Goal: Use online tool/utility: Utilize a website feature to perform a specific function

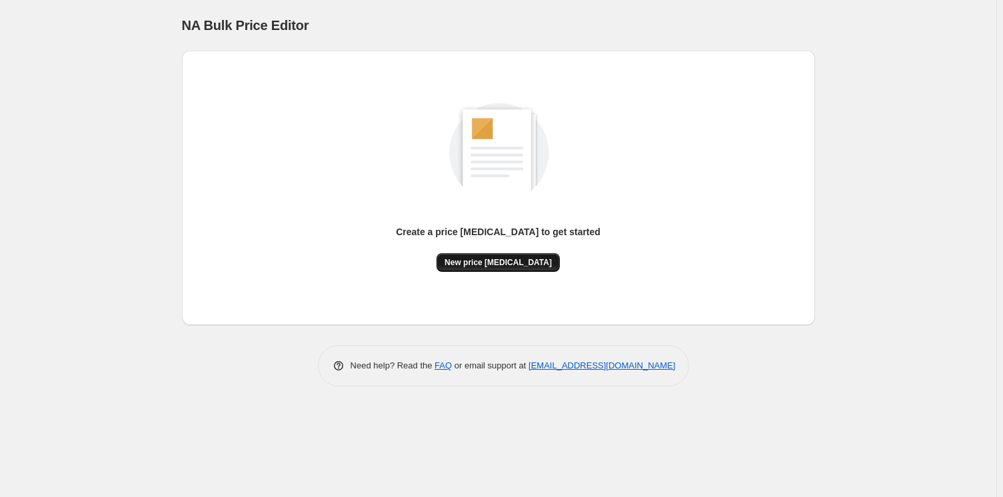
click at [514, 267] on span "New price [MEDICAL_DATA]" at bounding box center [498, 262] width 107 height 11
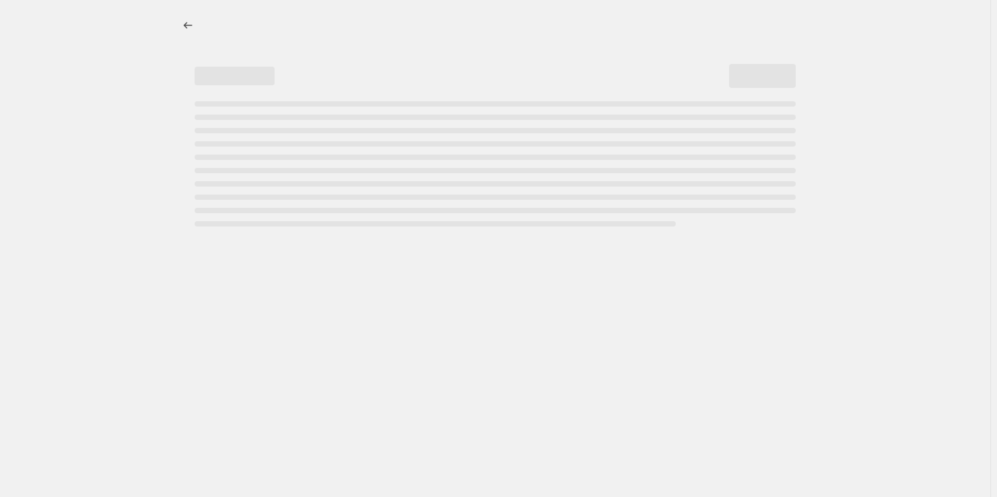
select select "percentage"
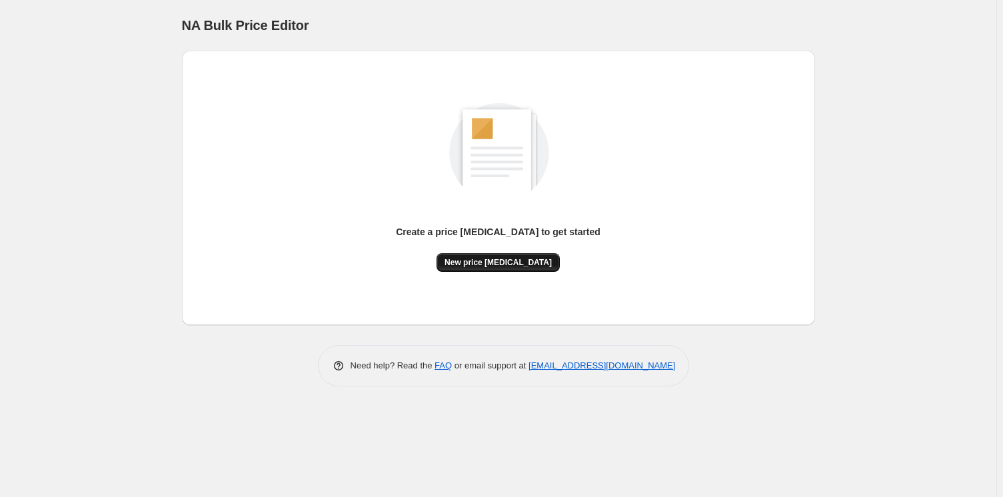
click at [527, 262] on span "New price [MEDICAL_DATA]" at bounding box center [498, 262] width 107 height 11
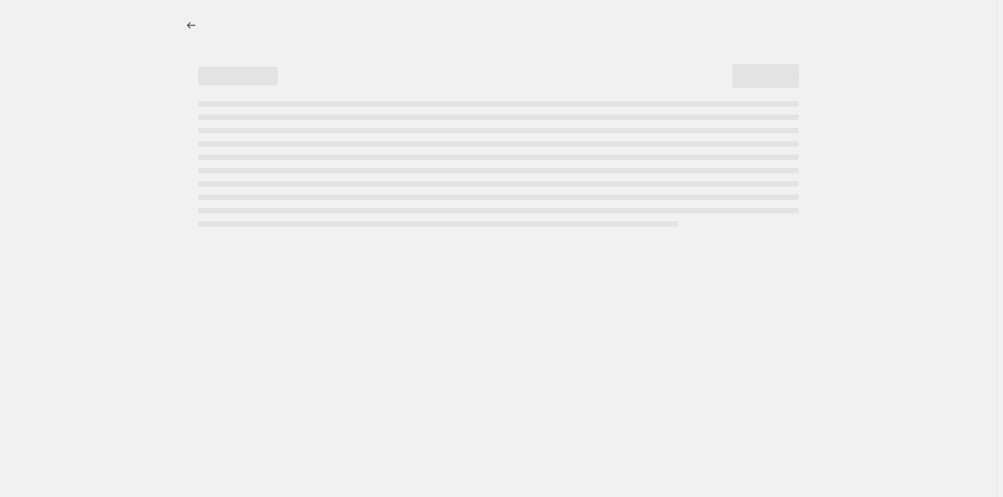
select select "percentage"
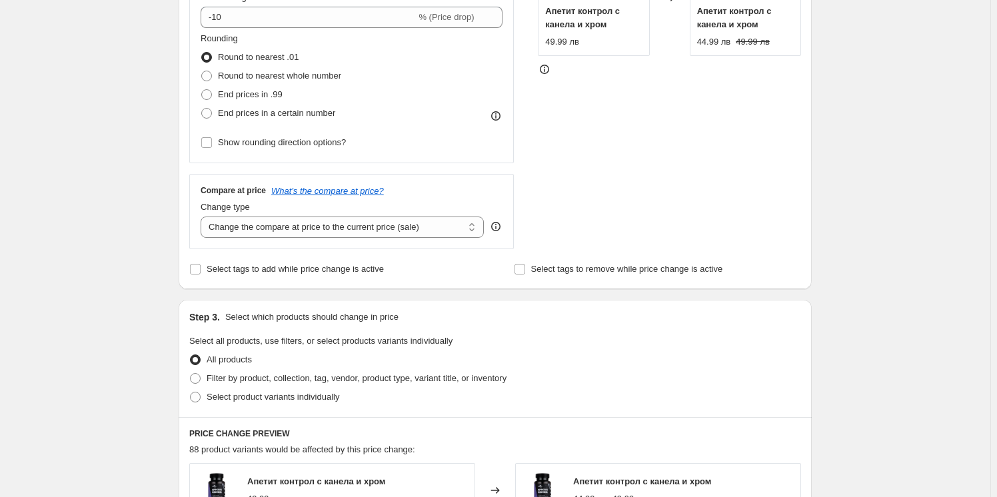
scroll to position [363, 0]
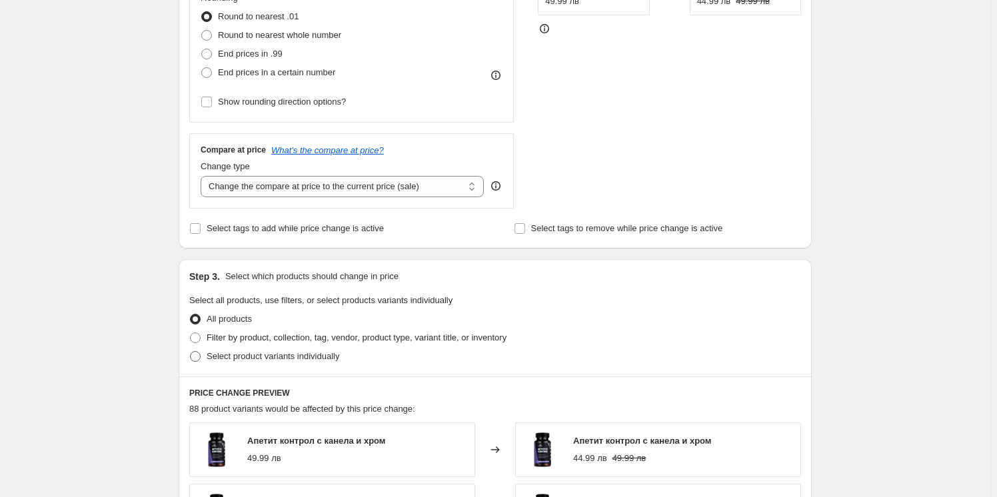
click at [240, 354] on span "Select product variants individually" at bounding box center [273, 356] width 133 height 10
click at [191, 352] on input "Select product variants individually" at bounding box center [190, 351] width 1 height 1
radio input "true"
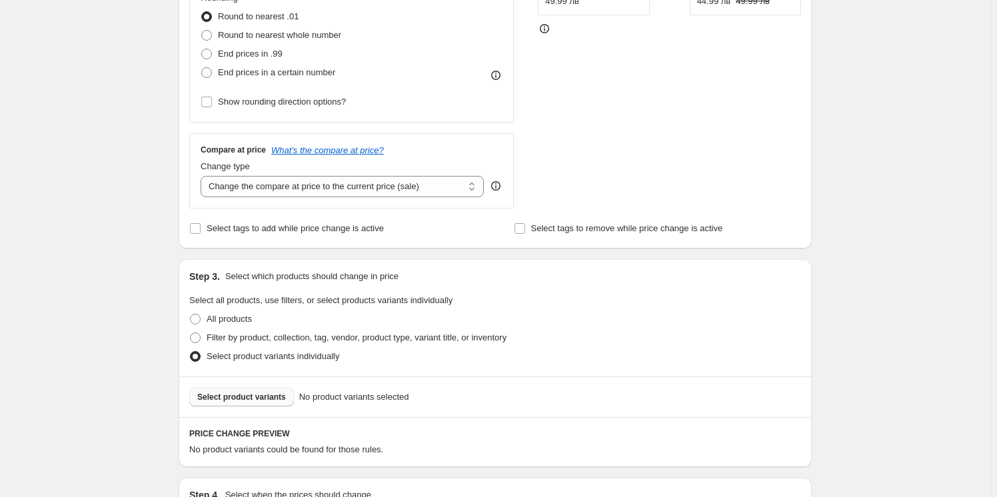
click at [248, 392] on span "Select product variants" at bounding box center [241, 397] width 89 height 11
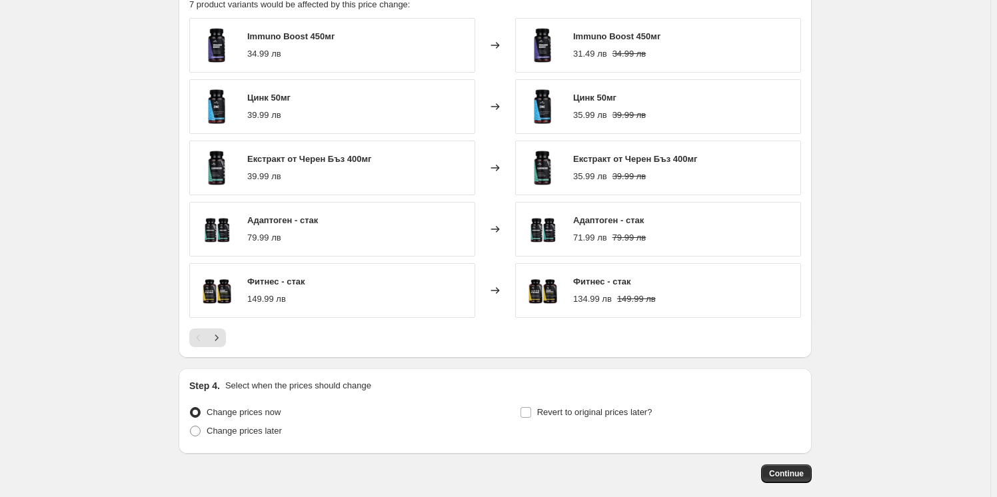
scroll to position [787, 0]
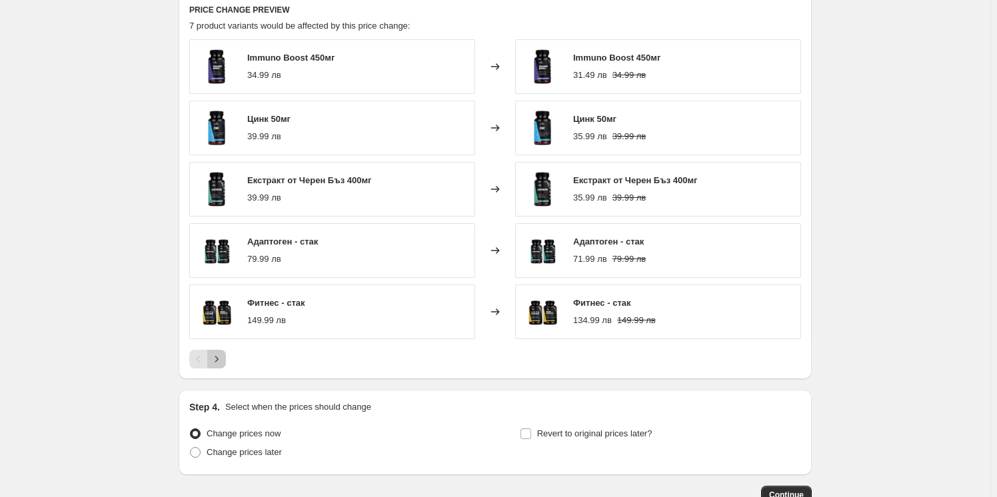
click at [223, 357] on icon "Next" at bounding box center [216, 359] width 13 height 13
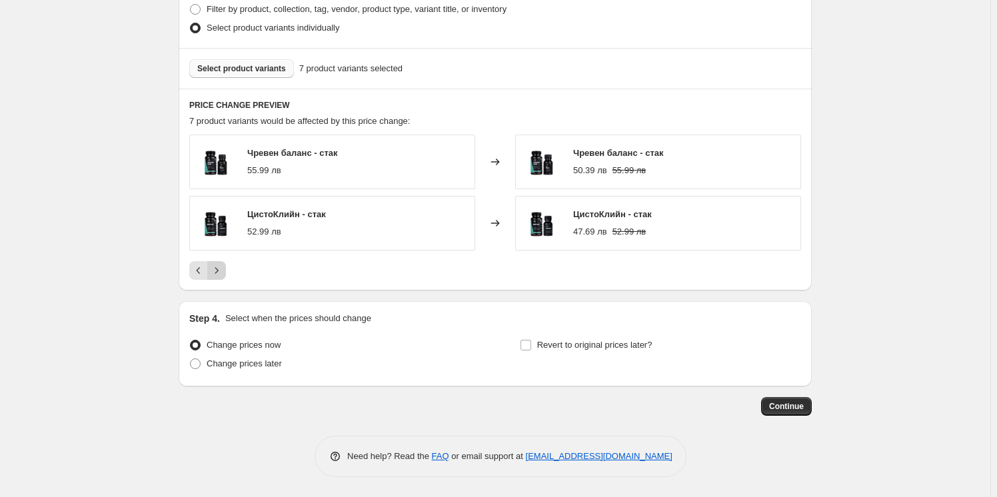
scroll to position [691, 0]
click at [777, 404] on span "Continue" at bounding box center [786, 407] width 35 height 11
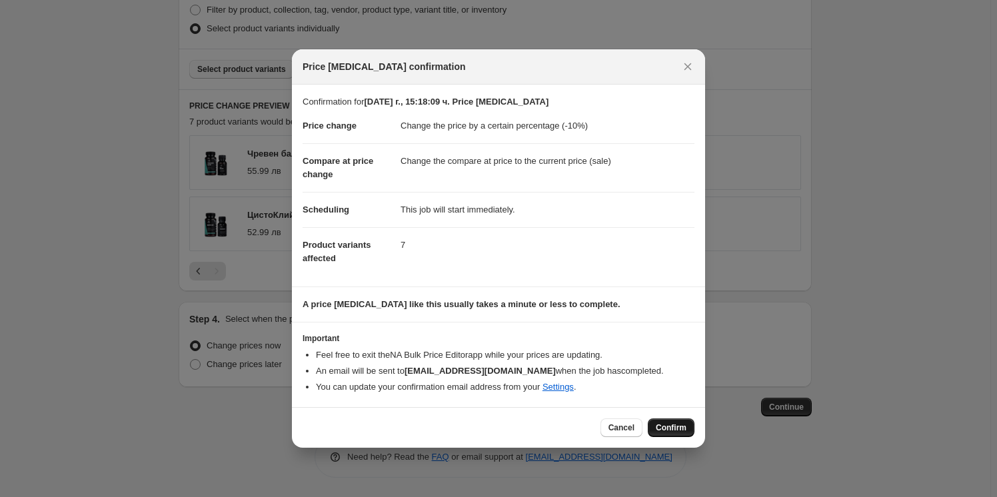
click at [659, 425] on span "Confirm" at bounding box center [671, 428] width 31 height 11
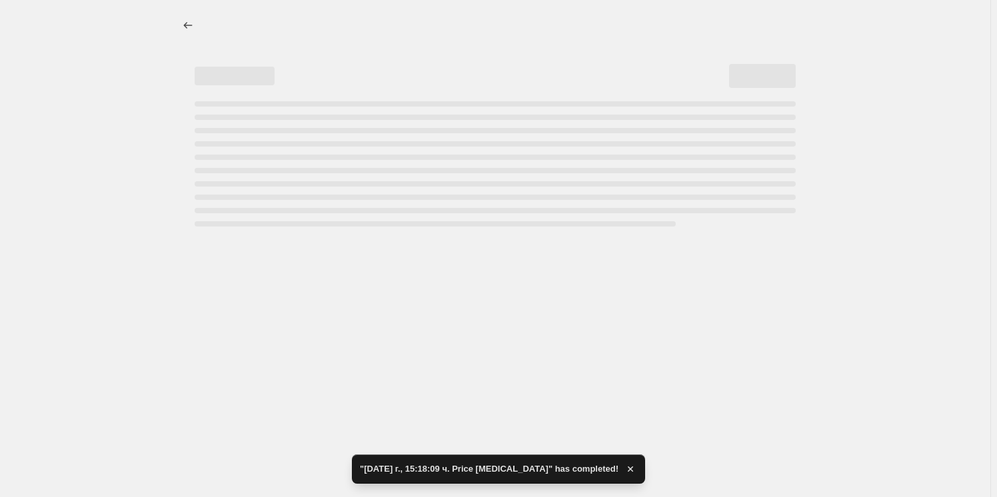
select select "percentage"
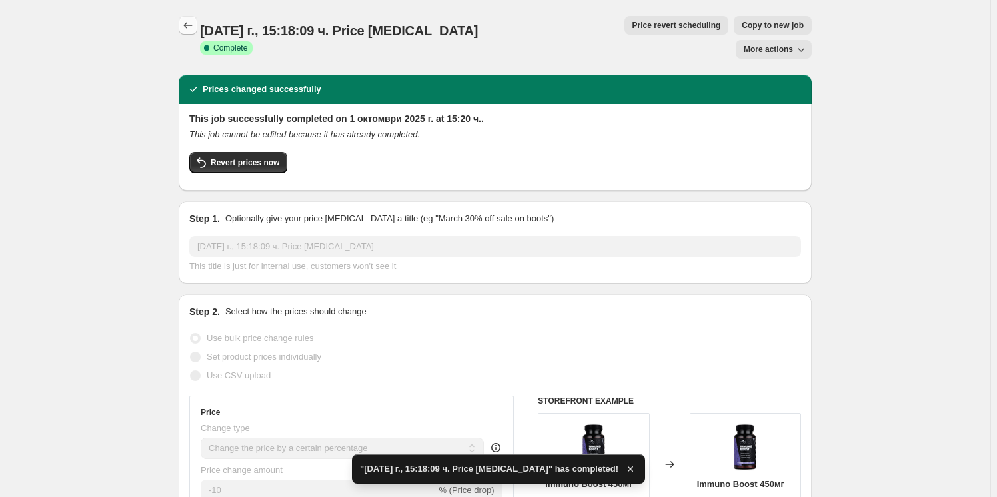
click at [181, 21] on button "Price change jobs" at bounding box center [188, 25] width 19 height 19
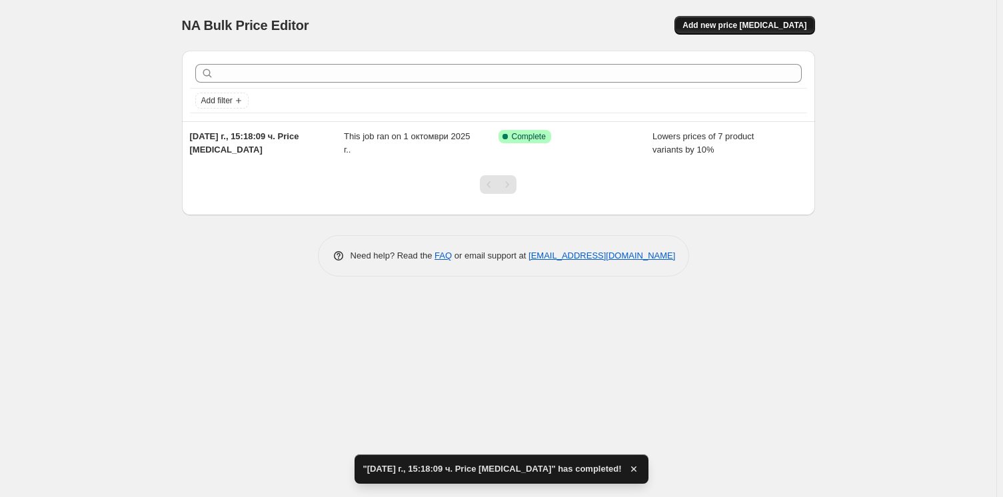
click at [738, 25] on span "Add new price [MEDICAL_DATA]" at bounding box center [745, 25] width 124 height 11
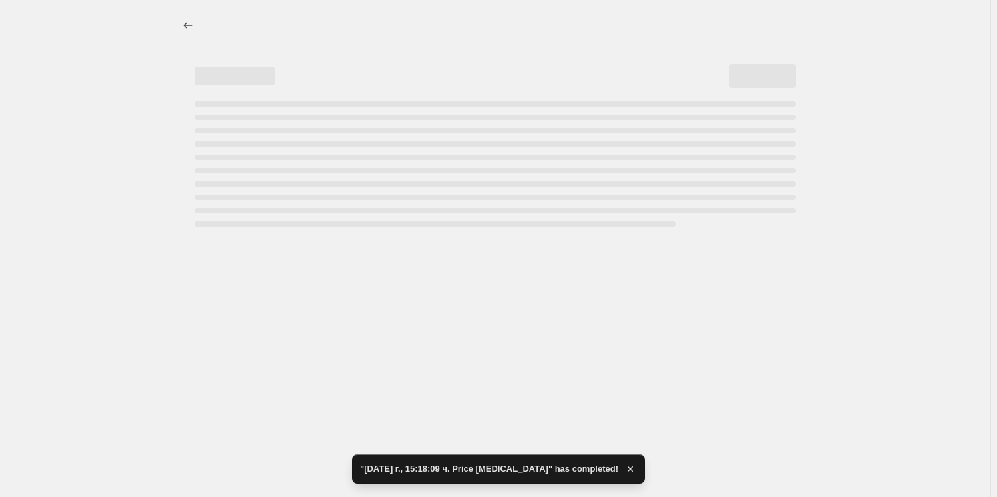
select select "percentage"
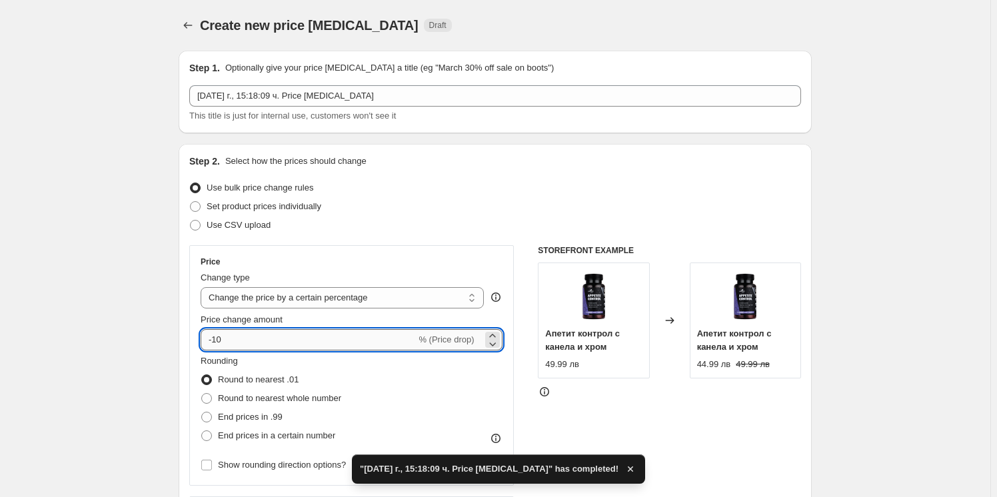
click at [235, 333] on input "-10" at bounding box center [308, 339] width 215 height 21
type input "-1"
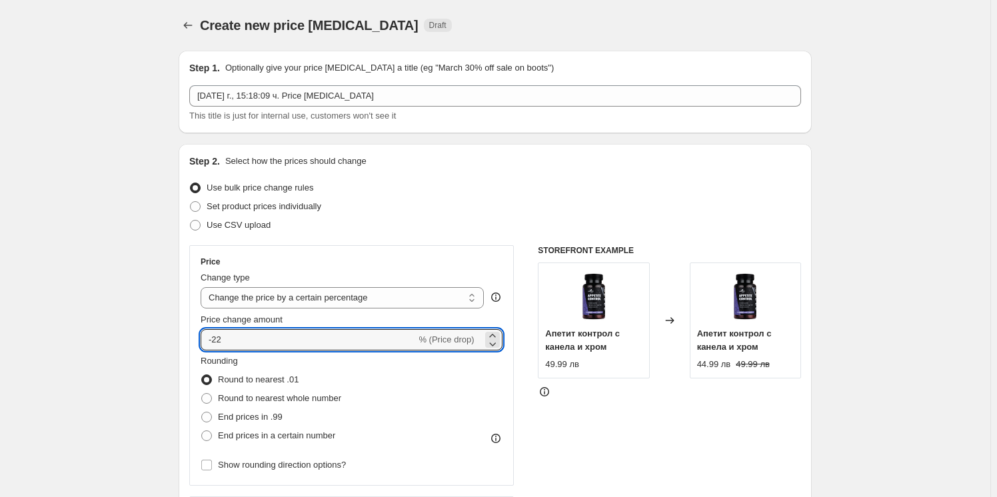
type input "-22"
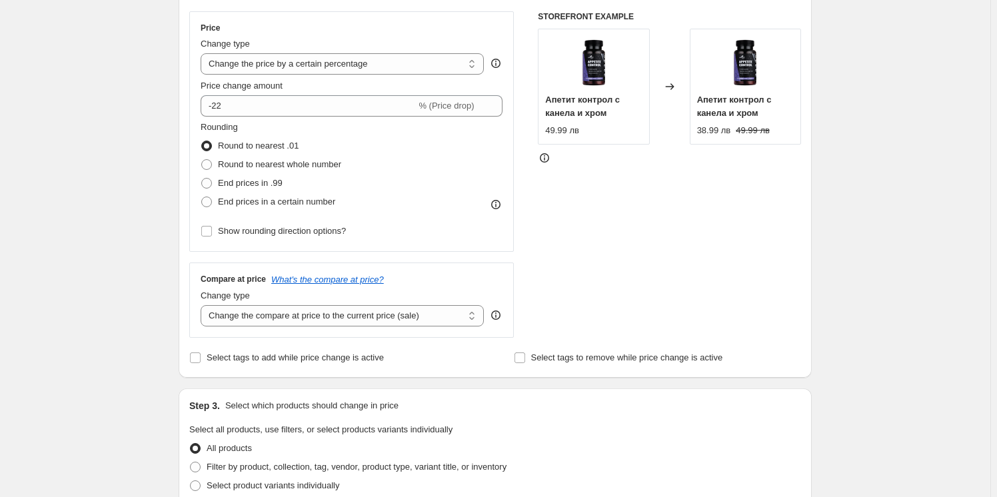
scroll to position [363, 0]
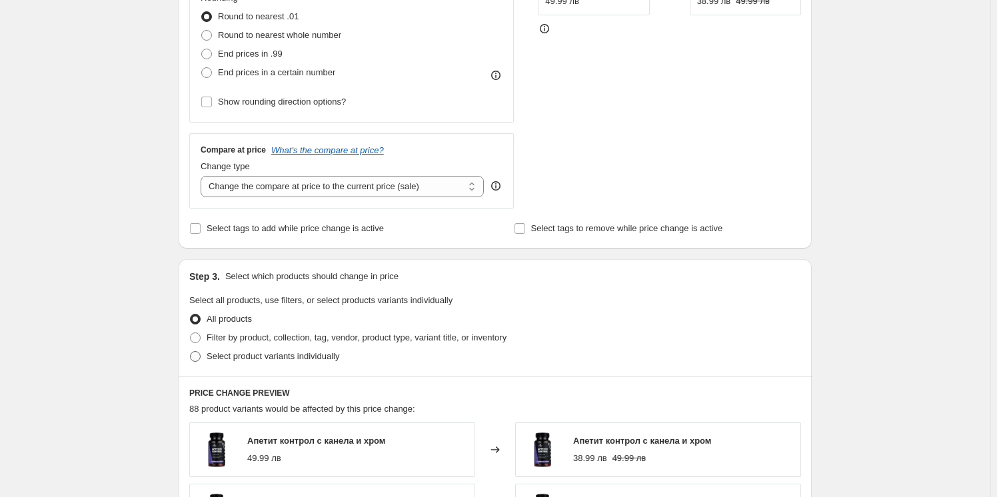
click at [222, 358] on span "Select product variants individually" at bounding box center [273, 356] width 133 height 10
click at [191, 352] on input "Select product variants individually" at bounding box center [190, 351] width 1 height 1
radio input "true"
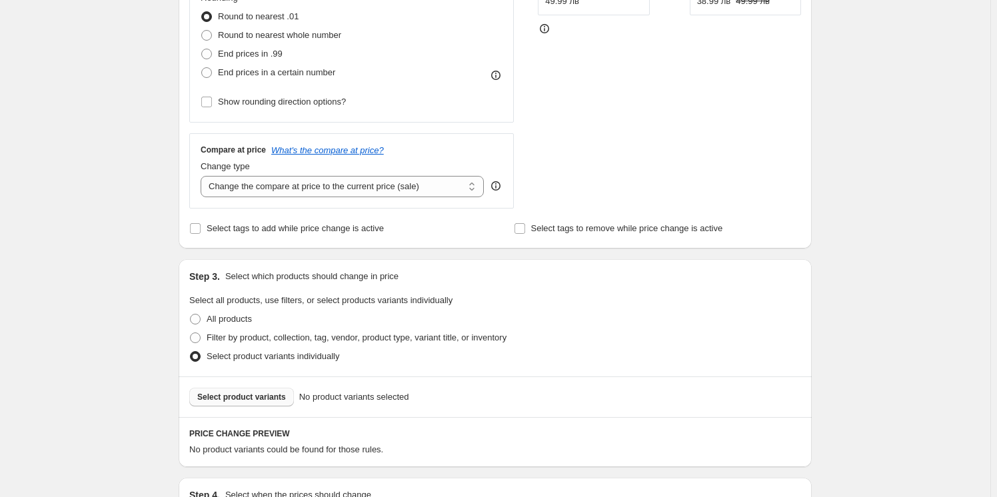
click at [263, 398] on span "Select product variants" at bounding box center [241, 397] width 89 height 11
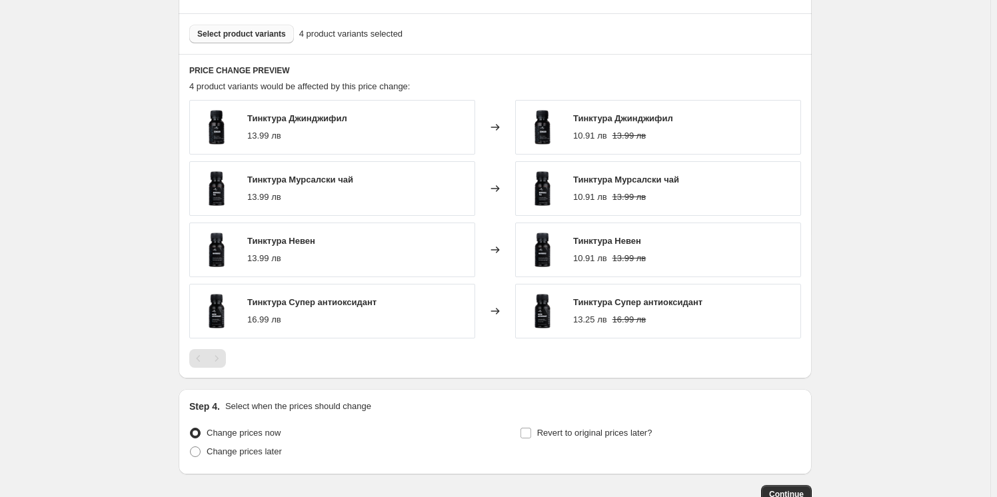
scroll to position [813, 0]
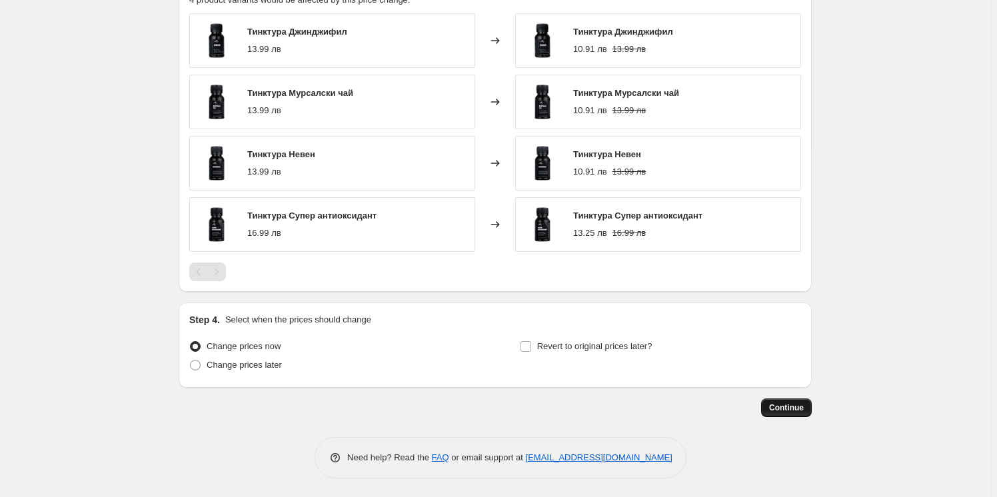
click at [802, 409] on span "Continue" at bounding box center [786, 408] width 35 height 11
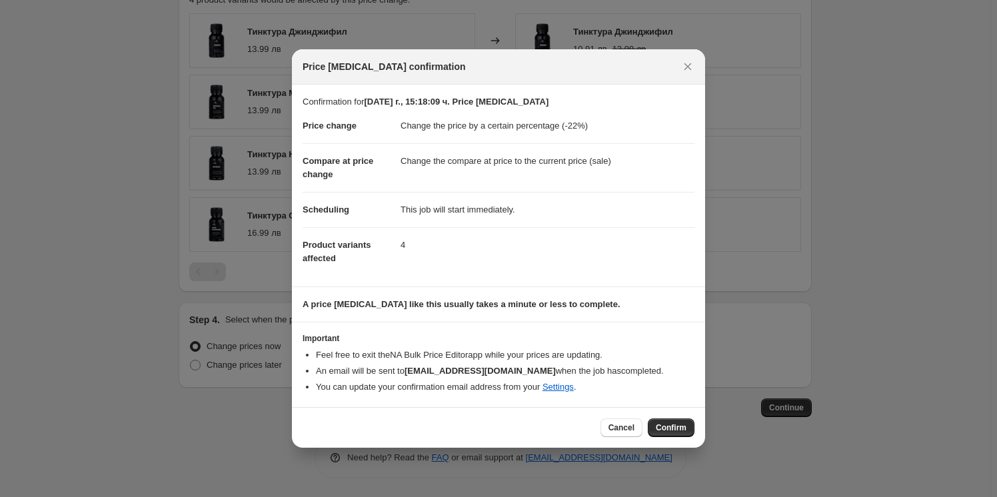
click at [659, 428] on span "Confirm" at bounding box center [671, 428] width 31 height 11
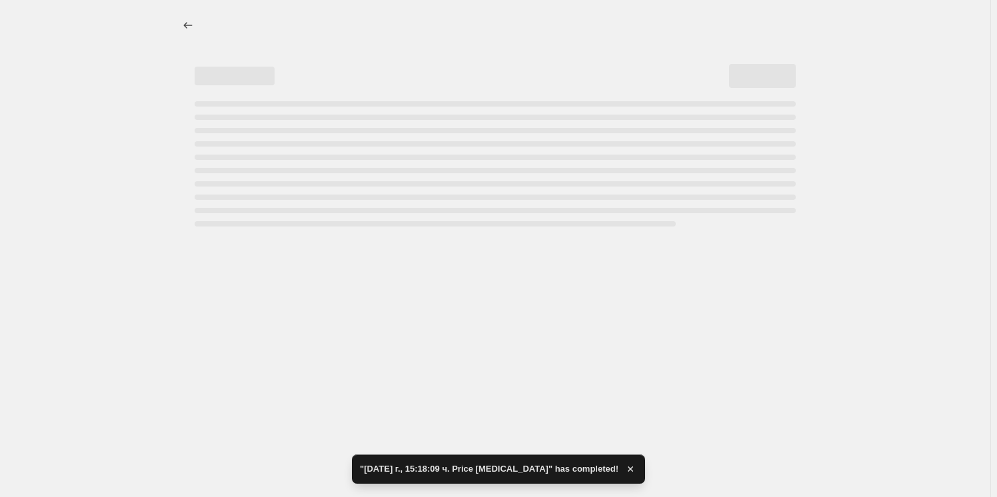
select select "percentage"
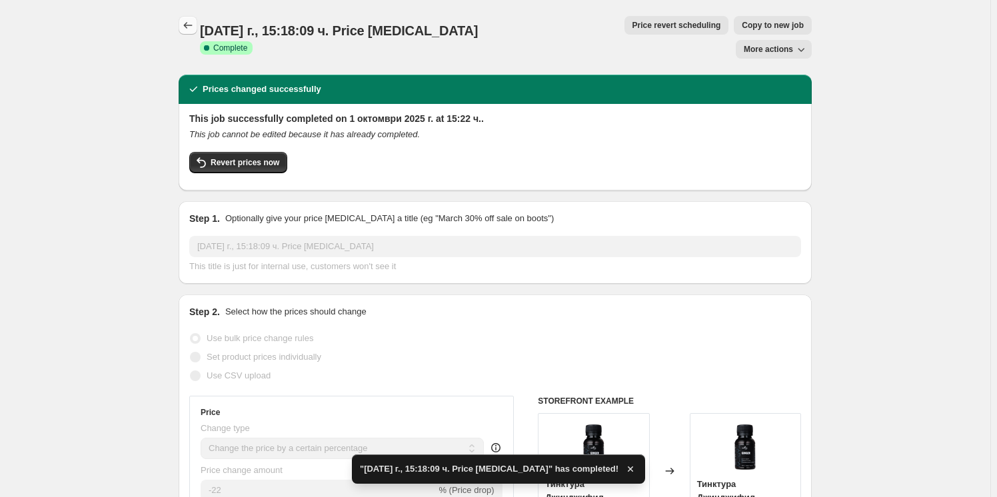
click at [193, 29] on icon "Price change jobs" at bounding box center [187, 25] width 13 height 13
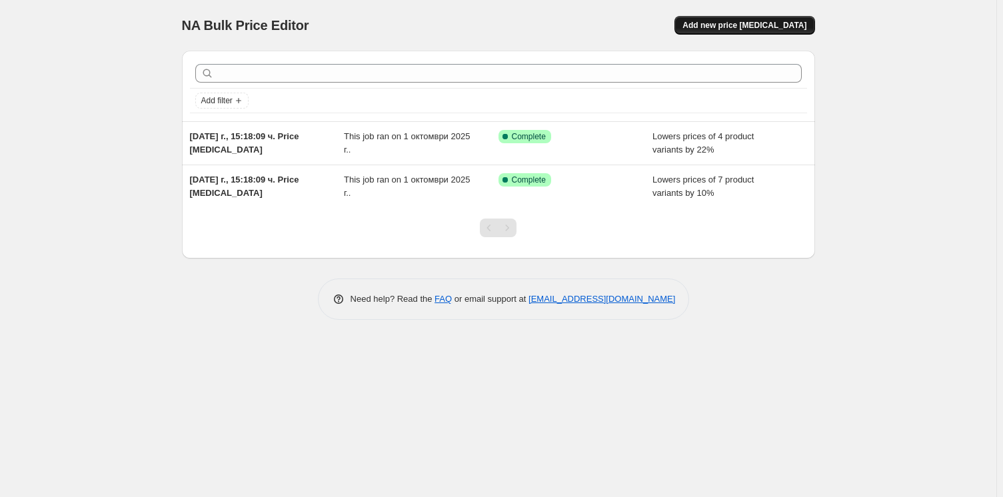
click at [744, 27] on span "Add new price [MEDICAL_DATA]" at bounding box center [745, 25] width 124 height 11
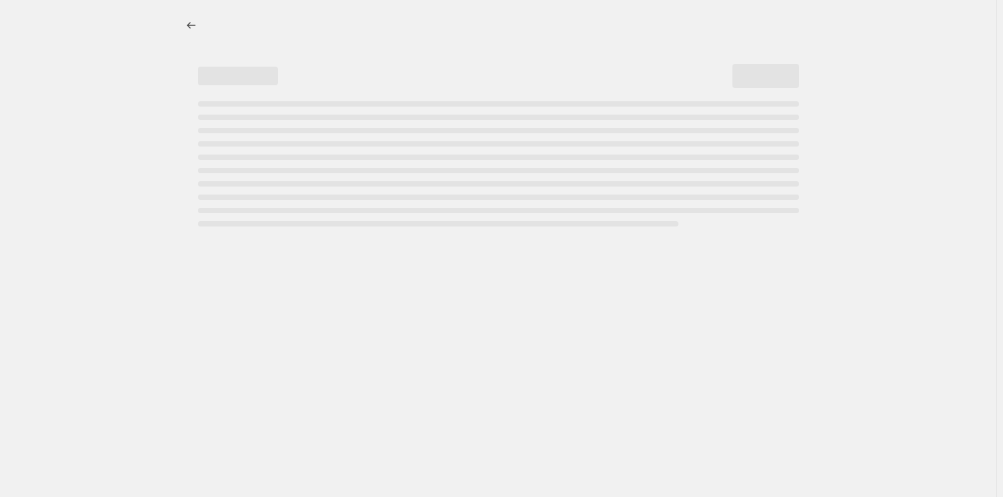
select select "percentage"
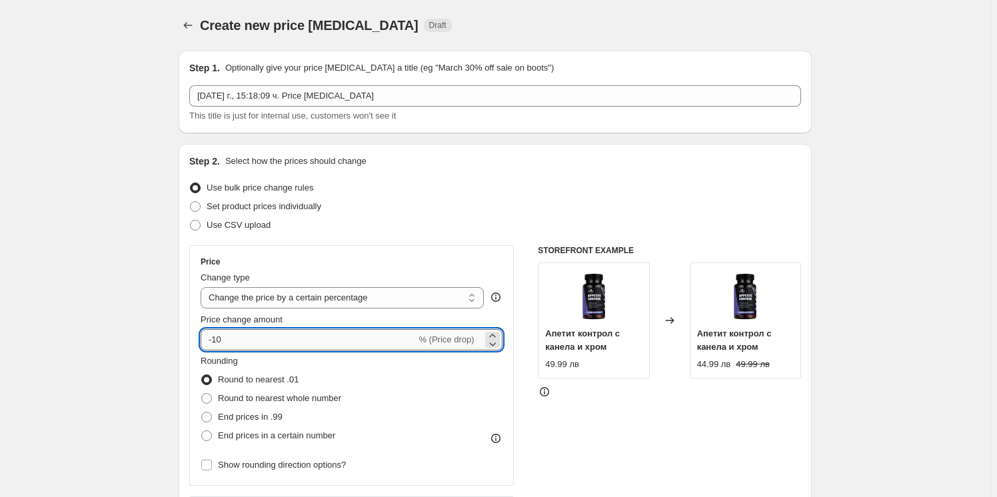
click at [272, 332] on input "-10" at bounding box center [308, 339] width 215 height 21
type input "-11"
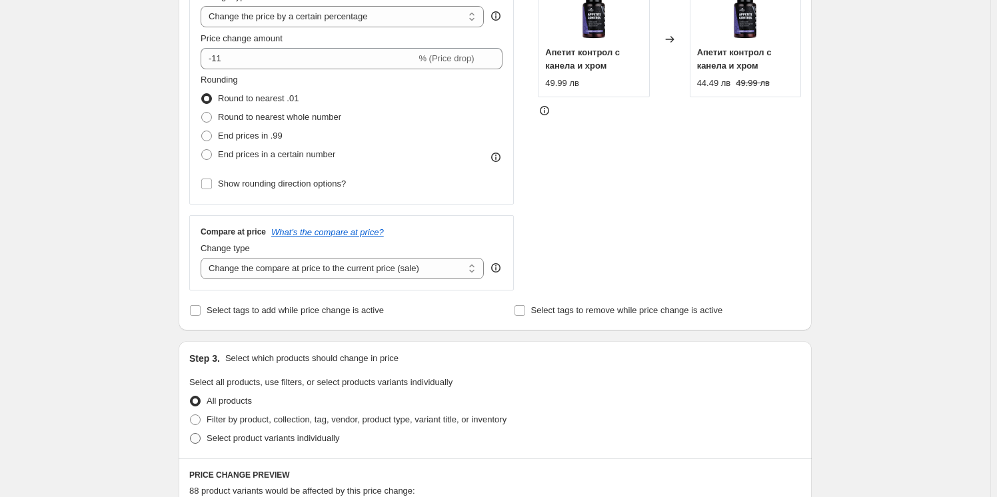
scroll to position [303, 0]
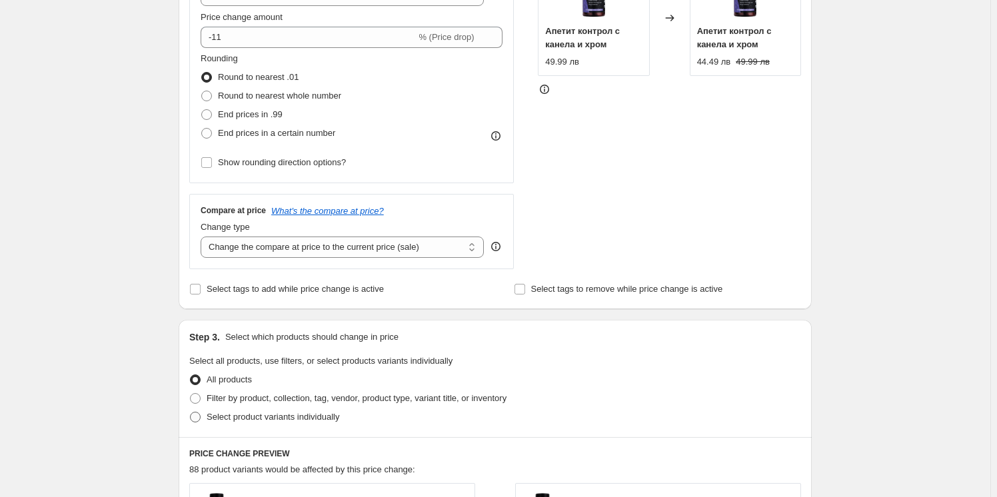
click at [242, 416] on span "Select product variants individually" at bounding box center [273, 417] width 133 height 10
click at [191, 413] on input "Select product variants individually" at bounding box center [190, 412] width 1 height 1
radio input "true"
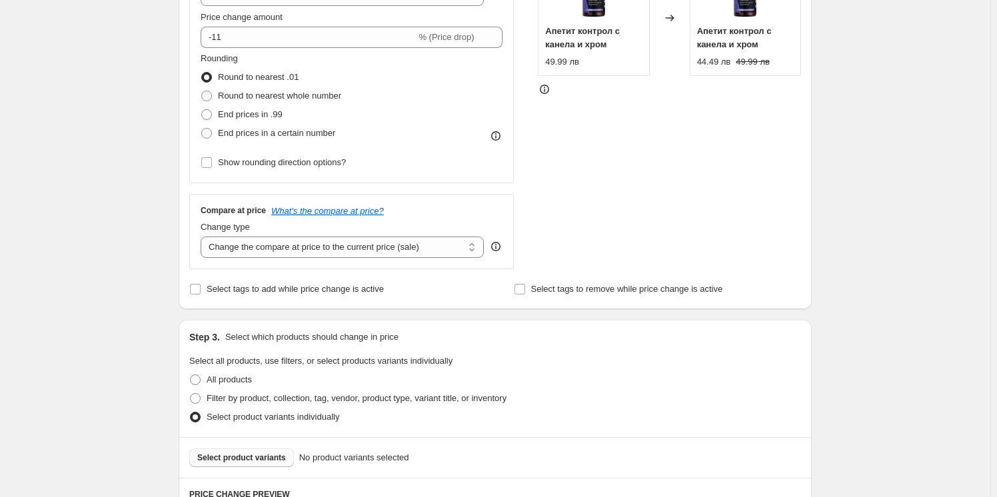
click at [237, 458] on span "Select product variants" at bounding box center [241, 458] width 89 height 11
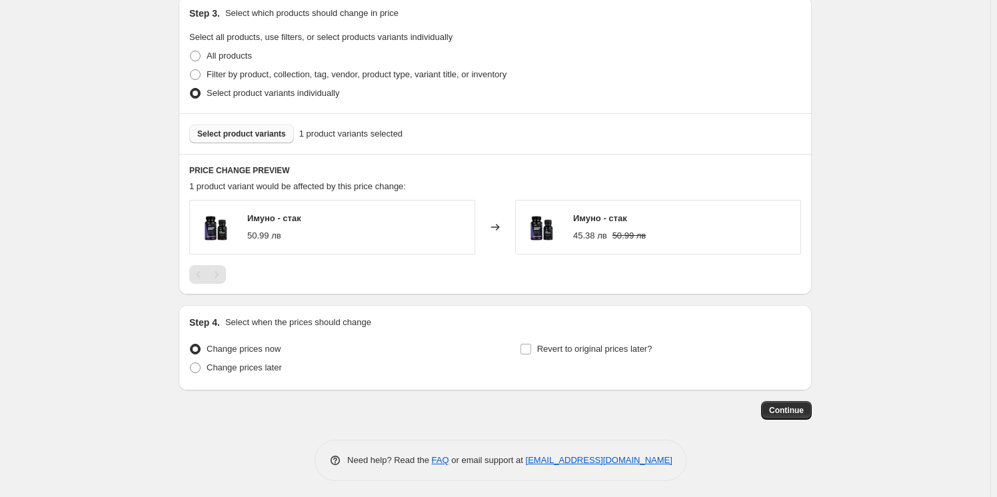
scroll to position [630, 0]
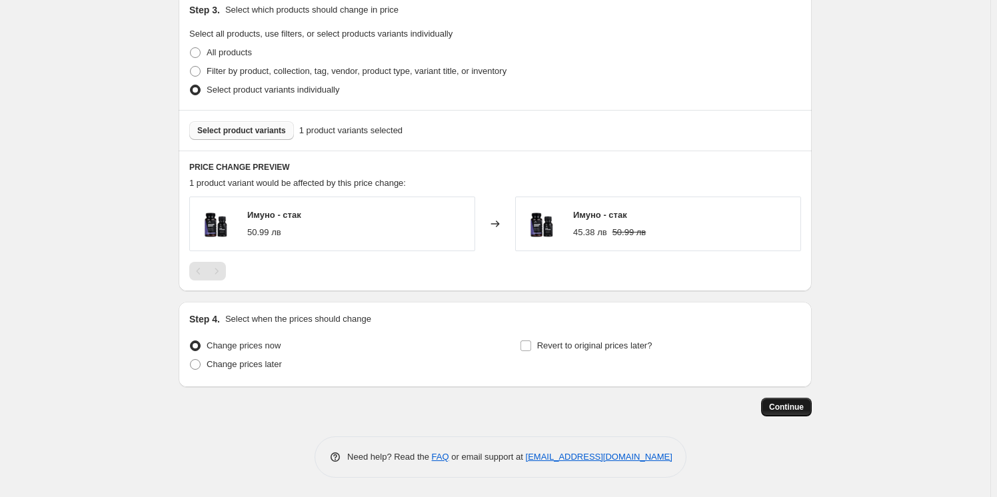
click at [782, 401] on button "Continue" at bounding box center [786, 407] width 51 height 19
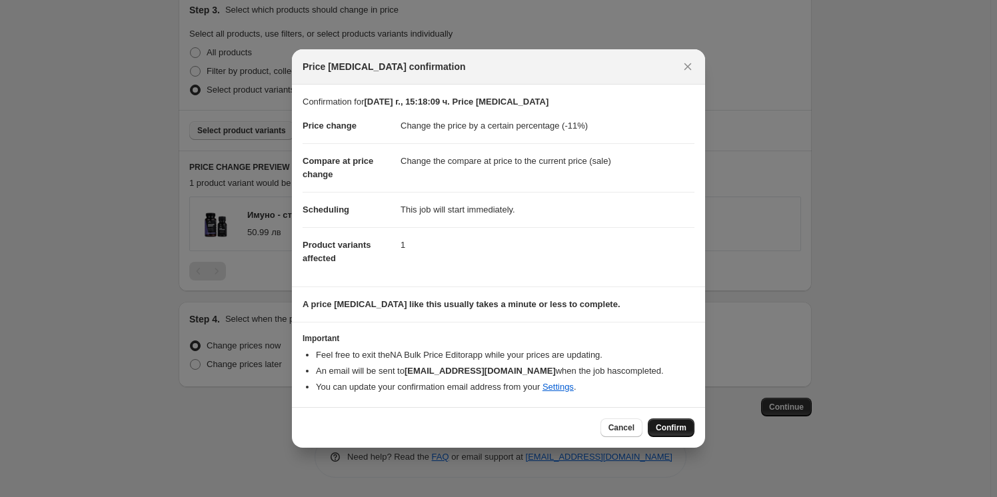
click at [678, 423] on span "Confirm" at bounding box center [671, 428] width 31 height 11
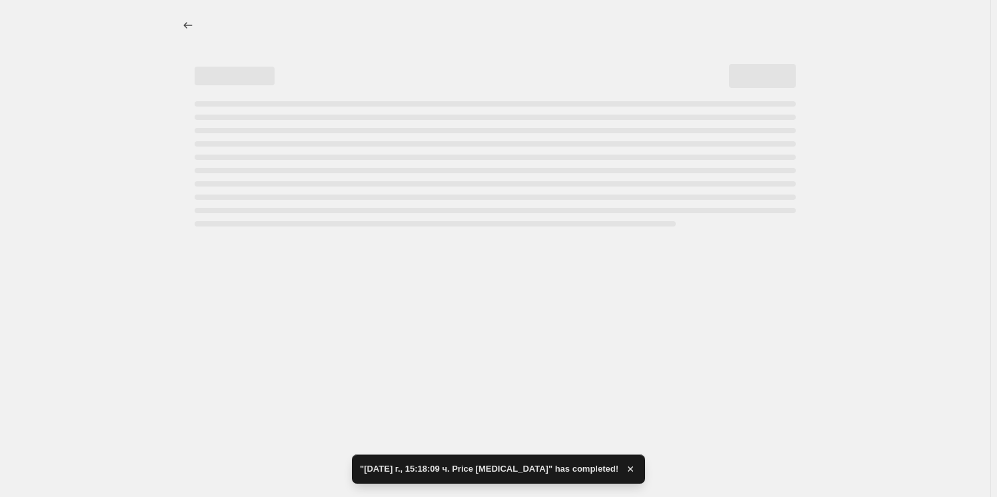
select select "percentage"
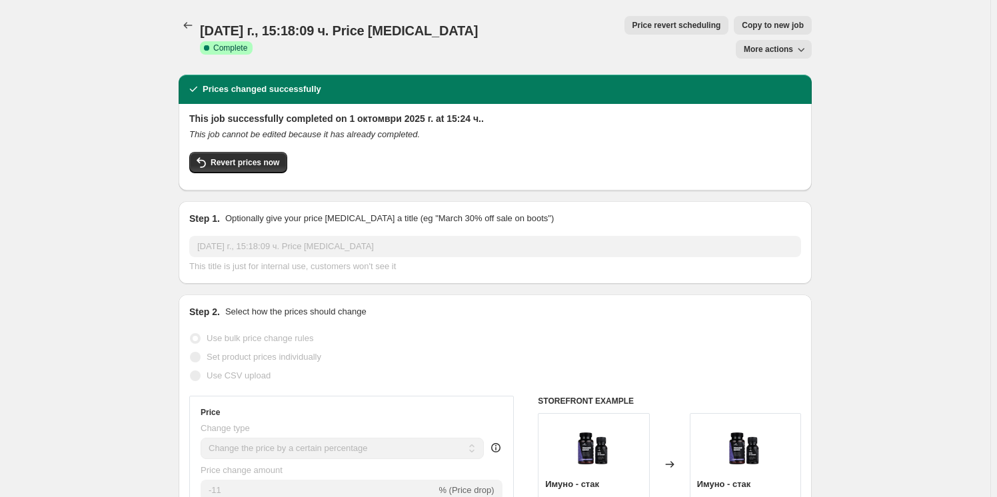
click at [187, 25] on icon "Price change jobs" at bounding box center [188, 25] width 9 height 7
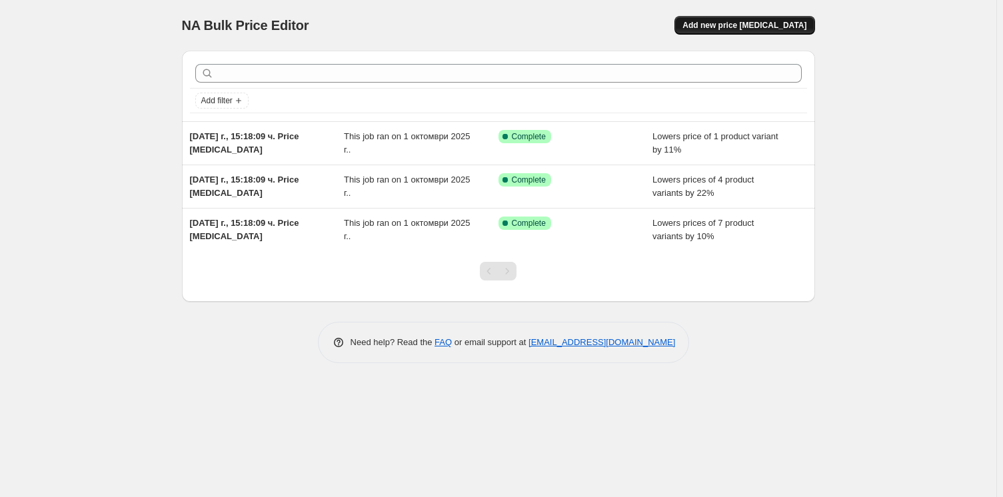
click at [751, 23] on span "Add new price [MEDICAL_DATA]" at bounding box center [745, 25] width 124 height 11
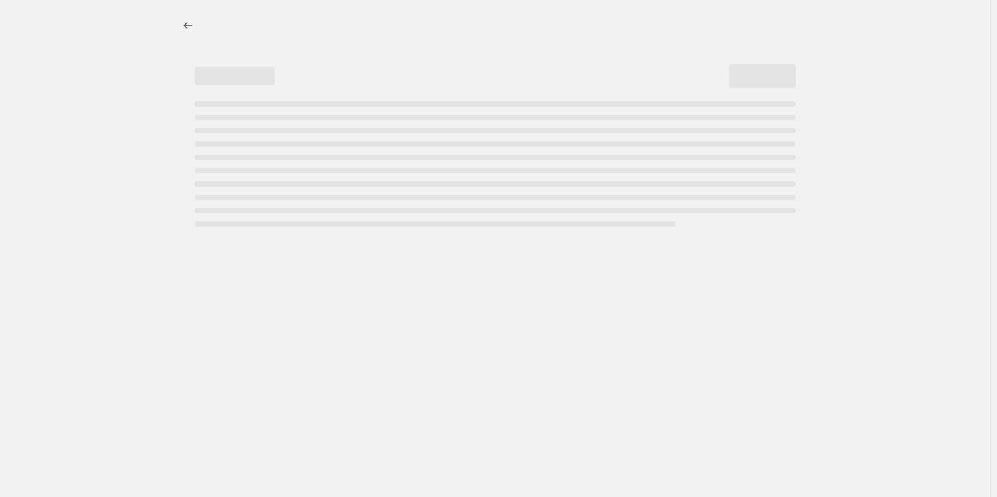
select select "percentage"
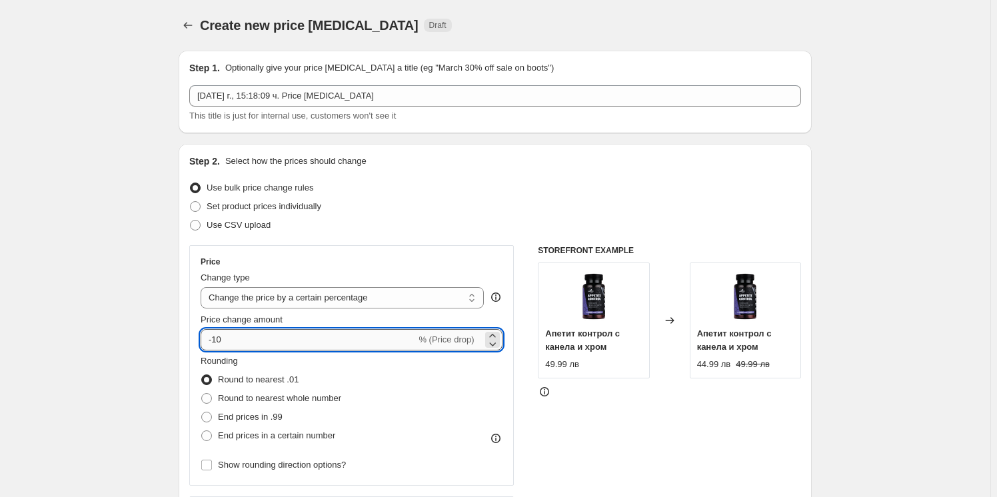
click at [245, 331] on input "-10" at bounding box center [308, 339] width 215 height 21
type input "-1"
type input "-21"
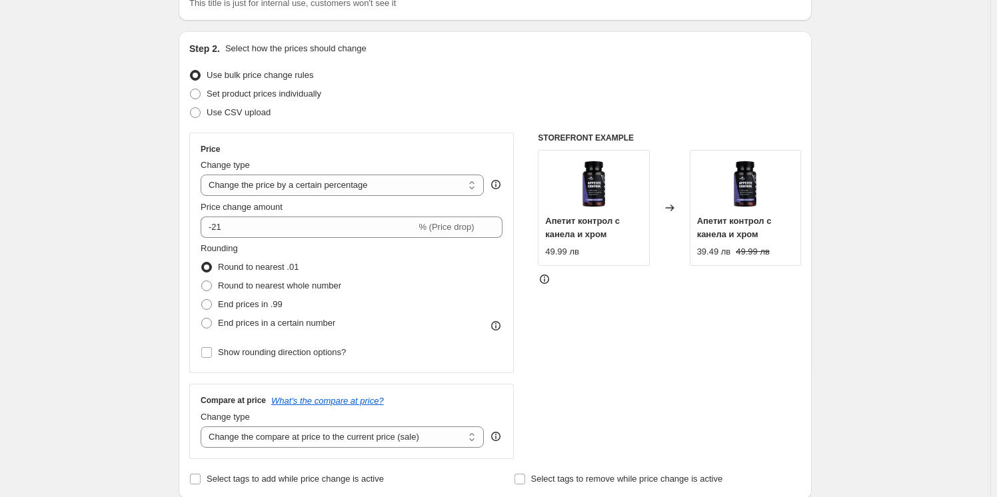
scroll to position [303, 0]
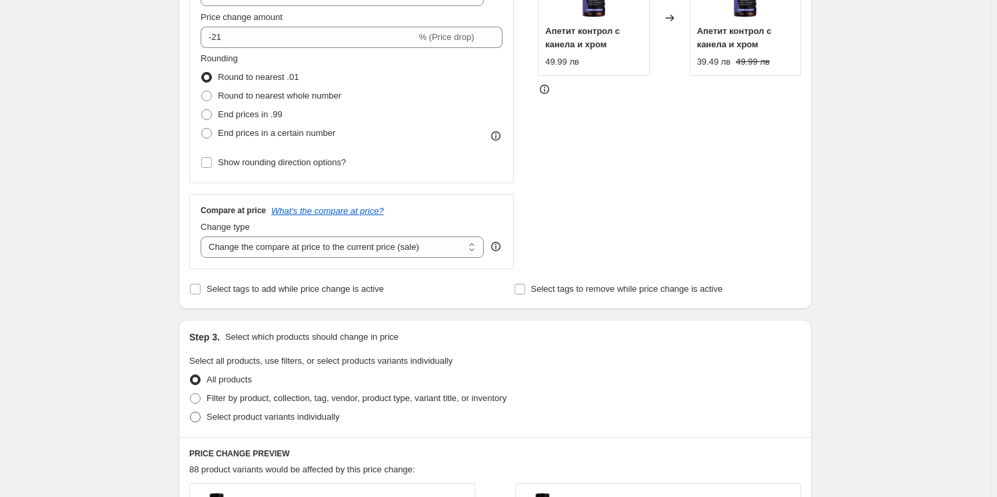
click at [237, 422] on span "Select product variants individually" at bounding box center [273, 417] width 133 height 10
click at [191, 413] on input "Select product variants individually" at bounding box center [190, 412] width 1 height 1
radio input "true"
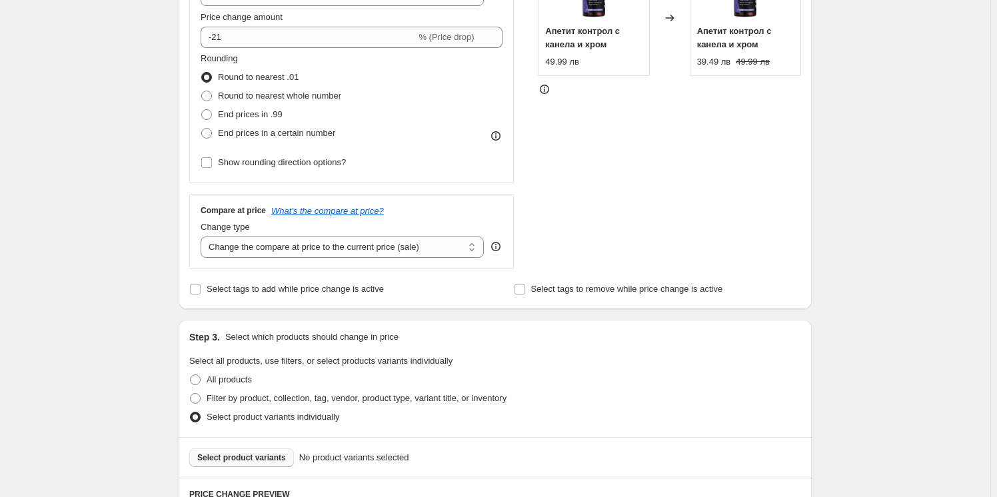
click at [255, 452] on button "Select product variants" at bounding box center [241, 458] width 105 height 19
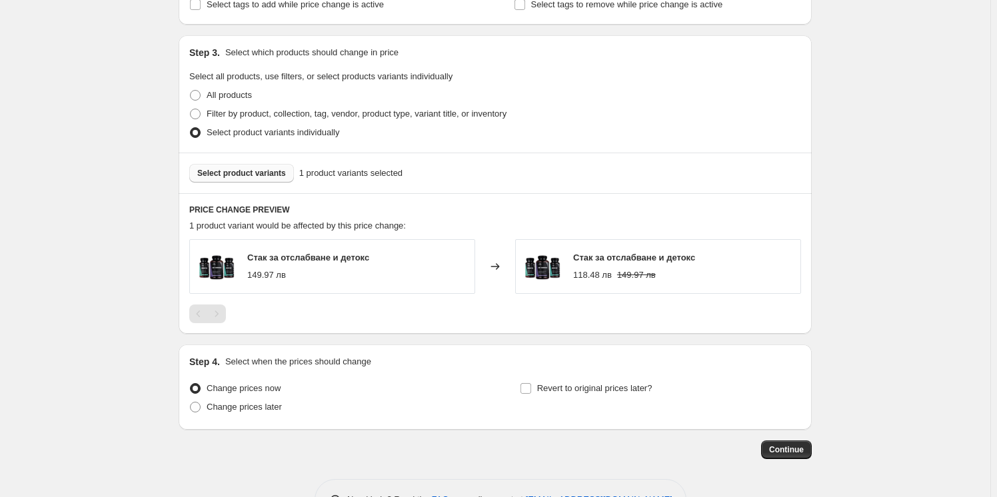
scroll to position [630, 0]
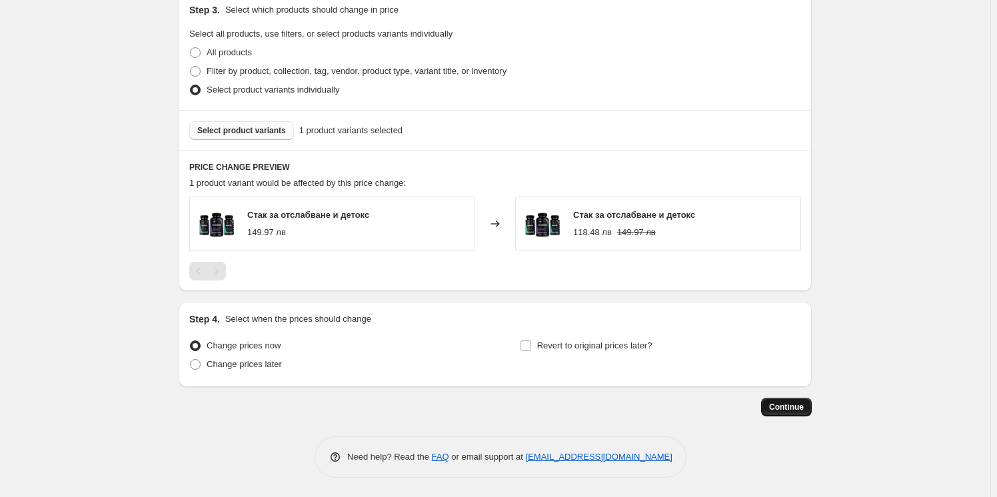
click at [805, 416] on button "Continue" at bounding box center [786, 407] width 51 height 19
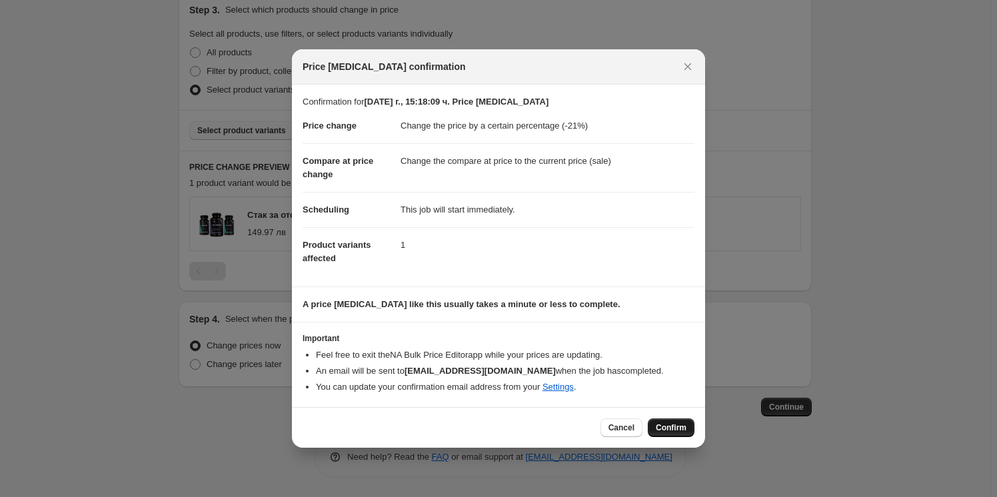
click at [679, 430] on span "Confirm" at bounding box center [671, 428] width 31 height 11
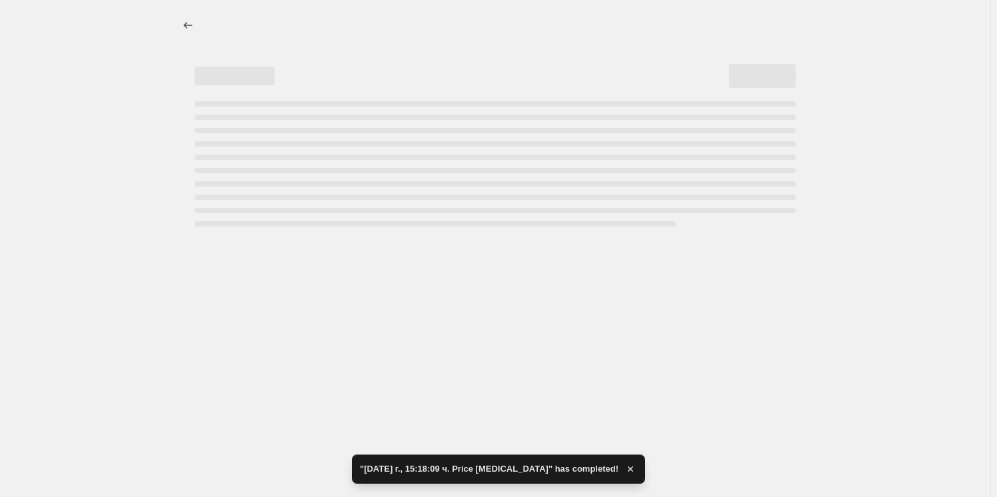
select select "percentage"
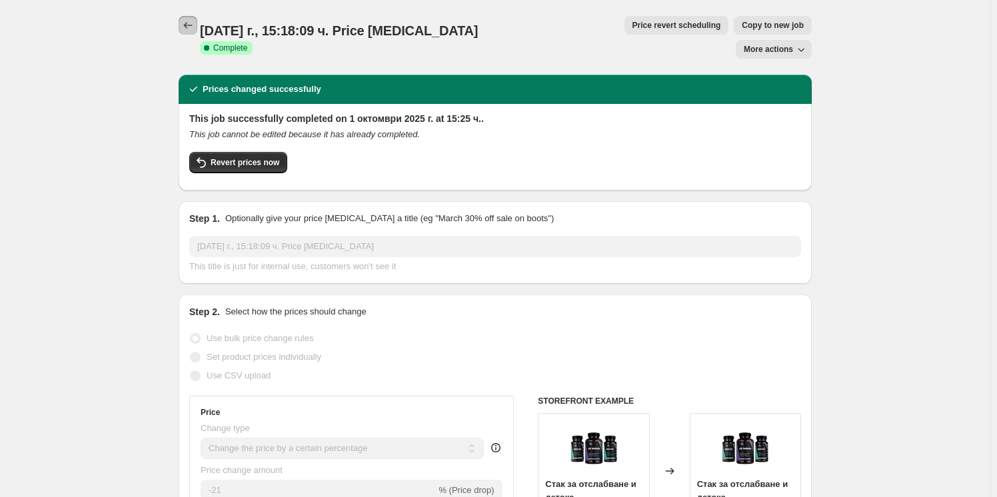
click at [188, 19] on icon "Price change jobs" at bounding box center [187, 25] width 13 height 13
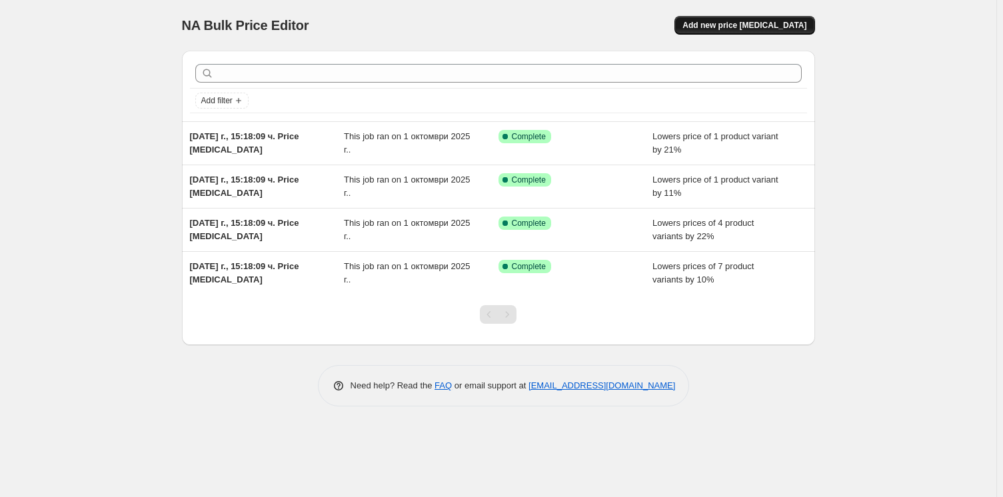
click at [742, 20] on span "Add new price [MEDICAL_DATA]" at bounding box center [745, 25] width 124 height 11
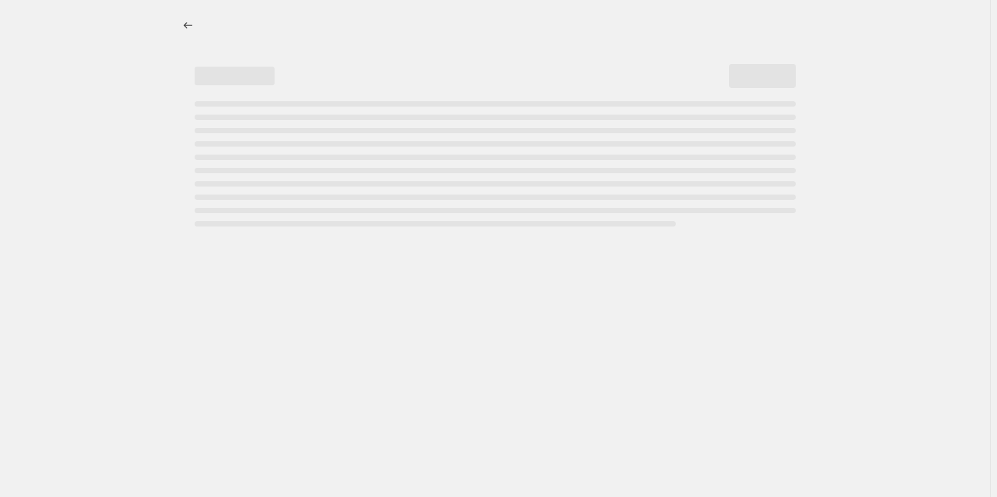
select select "percentage"
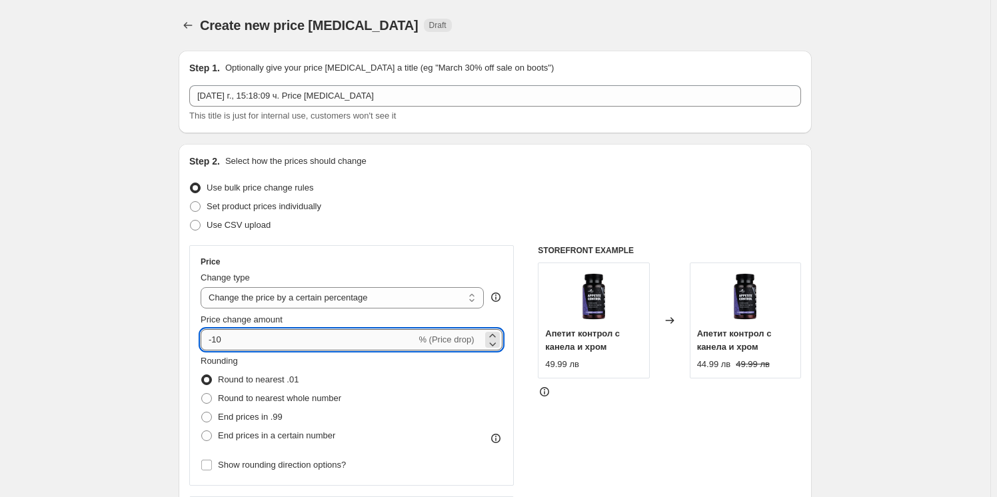
click at [234, 333] on input "-10" at bounding box center [308, 339] width 215 height 21
type input "-15"
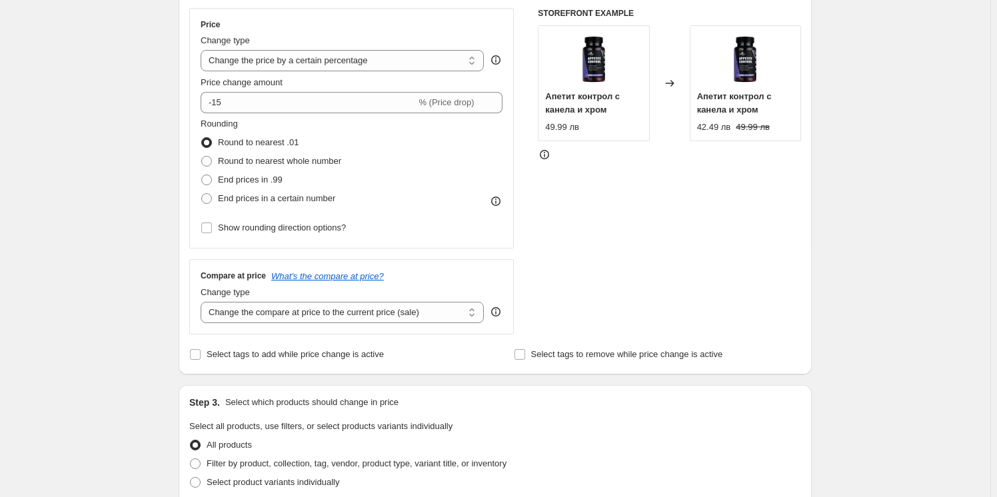
scroll to position [242, 0]
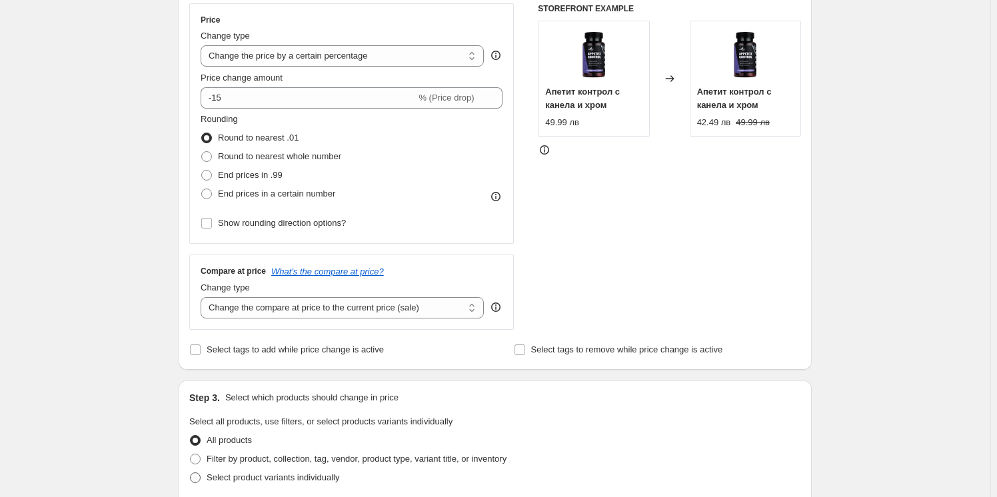
click at [221, 474] on span "Select product variants individually" at bounding box center [273, 478] width 133 height 10
click at [191, 473] on input "Select product variants individually" at bounding box center [190, 473] width 1 height 1
radio input "true"
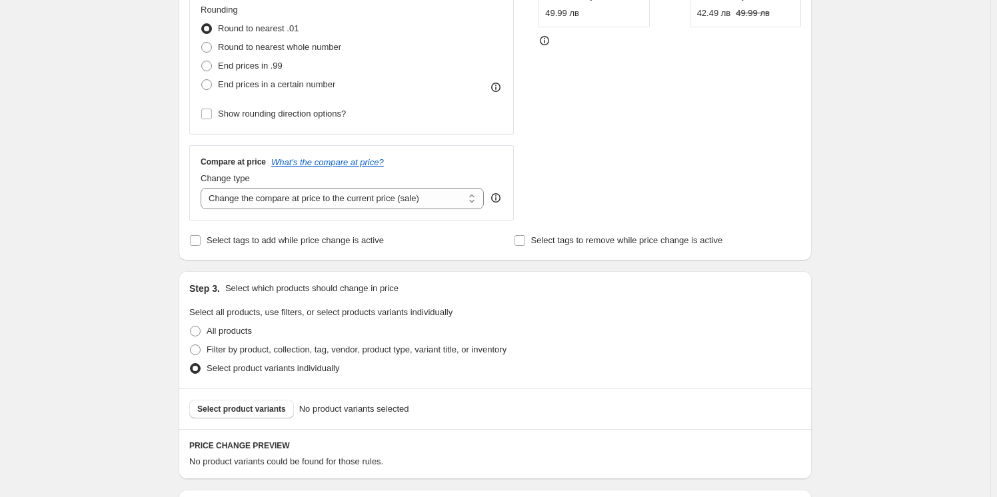
scroll to position [363, 0]
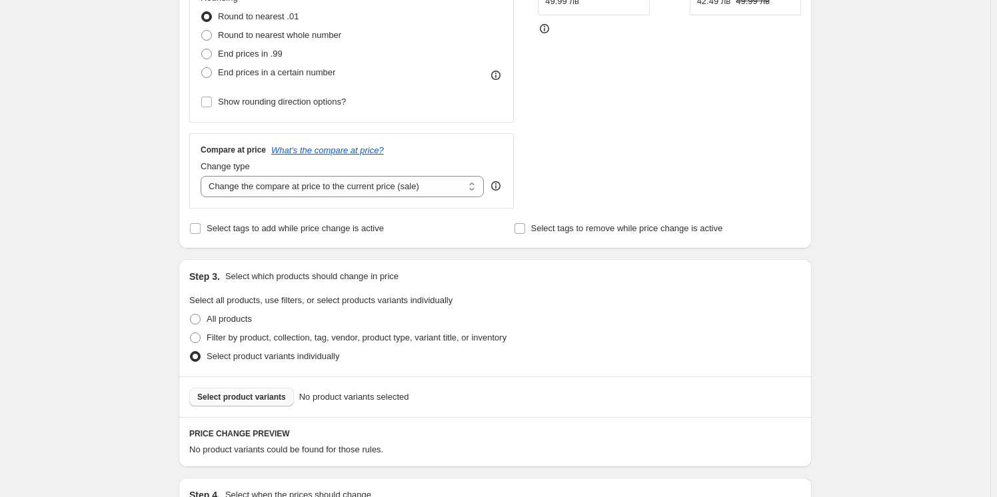
click at [239, 399] on span "Select product variants" at bounding box center [241, 397] width 89 height 11
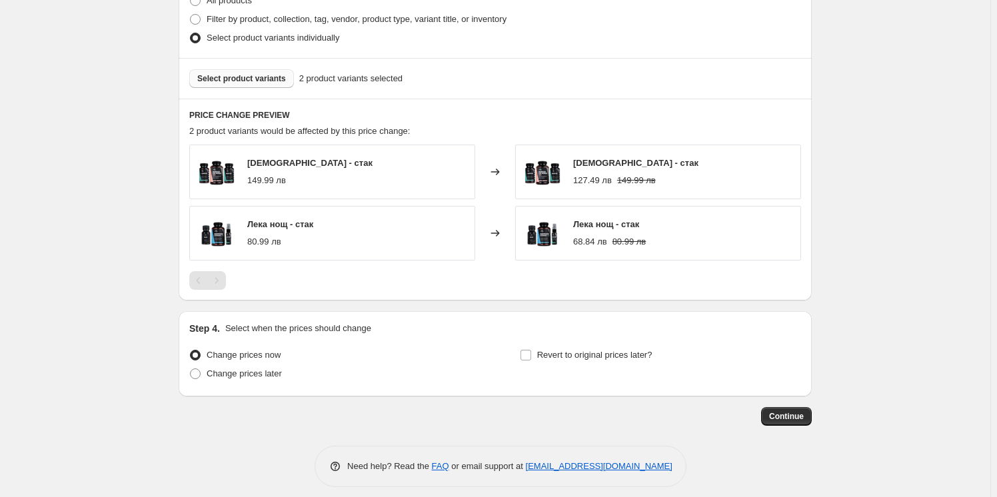
scroll to position [691, 0]
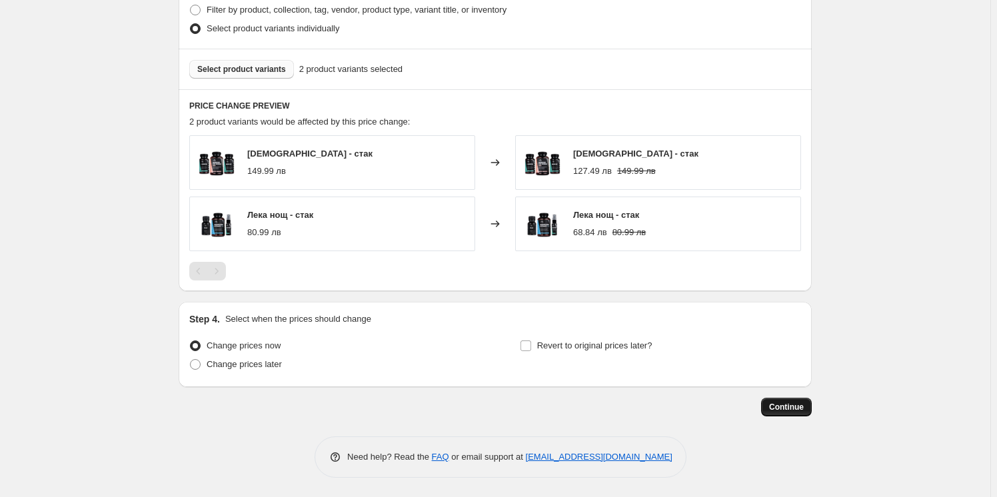
click at [786, 410] on span "Continue" at bounding box center [786, 407] width 35 height 11
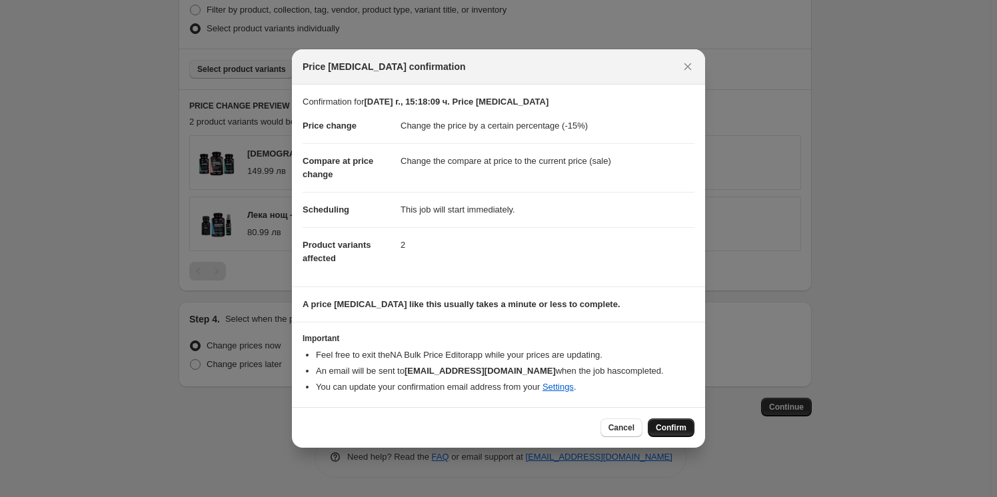
click at [661, 432] on span "Confirm" at bounding box center [671, 428] width 31 height 11
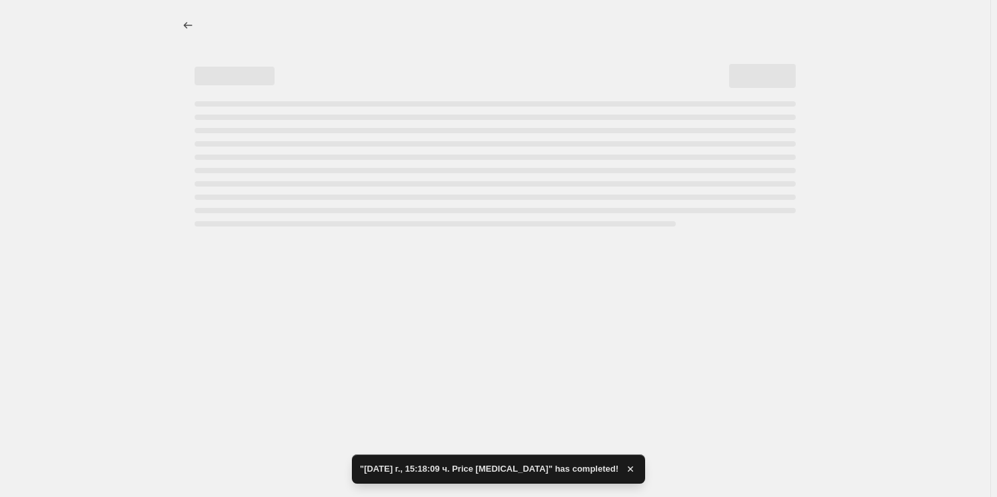
select select "percentage"
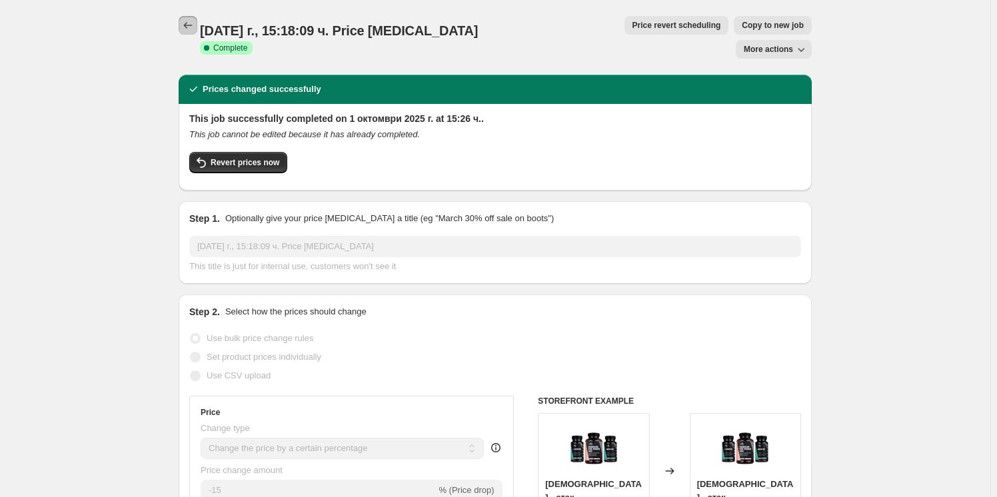
click at [184, 25] on icon "Price change jobs" at bounding box center [187, 25] width 13 height 13
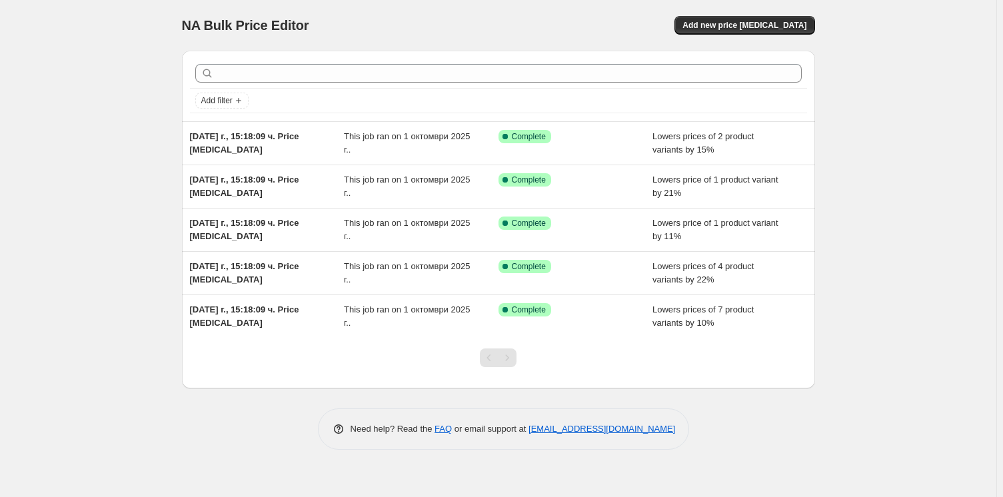
click at [11, 333] on div "NA Bulk Price Editor. This page is ready NA Bulk Price Editor Add new price [ME…" at bounding box center [498, 248] width 996 height 497
